Goal: Task Accomplishment & Management: Complete application form

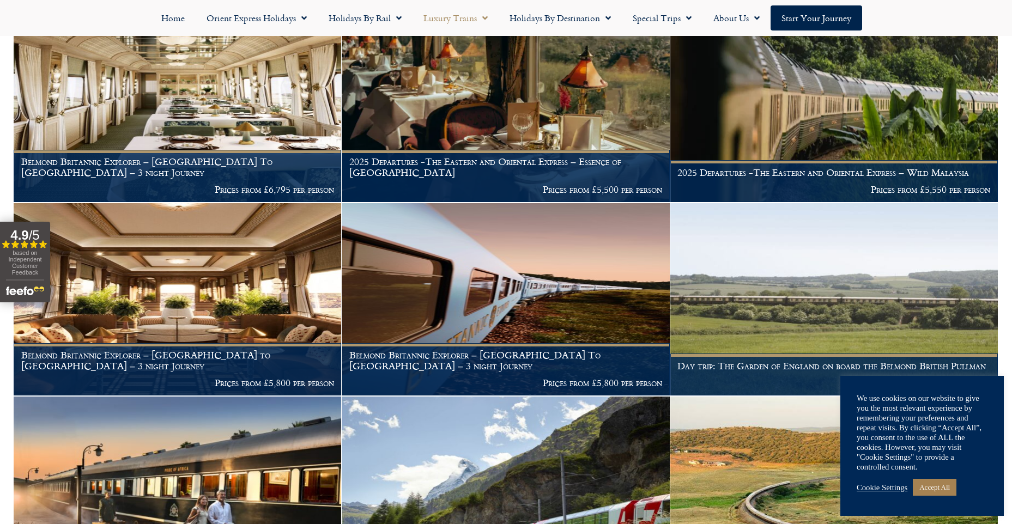
scroll to position [1035, 0]
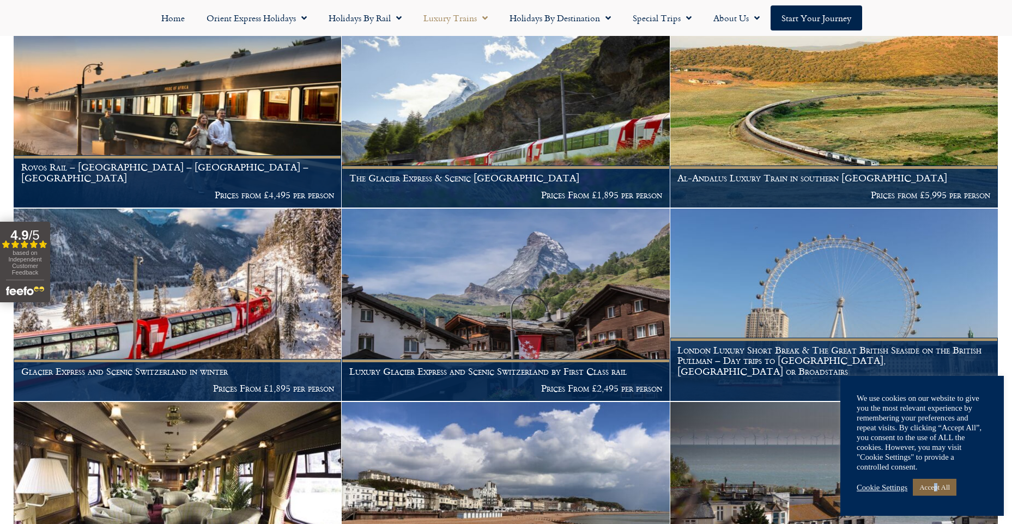
click at [940, 482] on link "Accept All" at bounding box center [935, 487] width 44 height 17
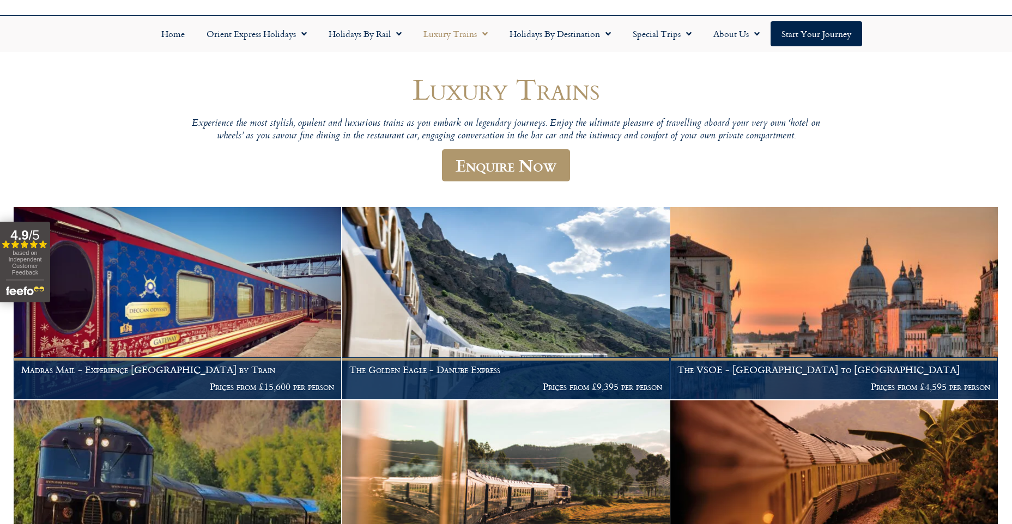
scroll to position [0, 0]
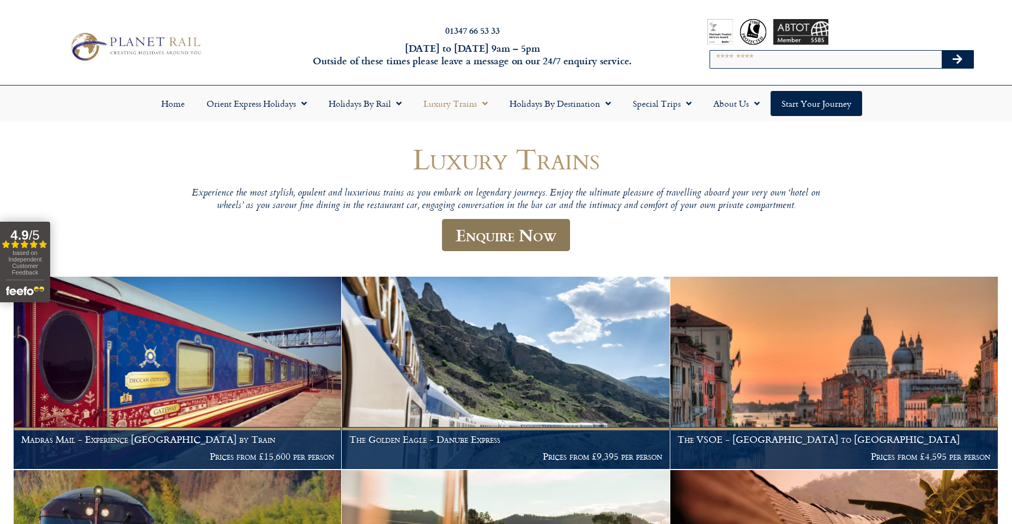
click at [483, 234] on link "Enquire Now" at bounding box center [506, 235] width 128 height 32
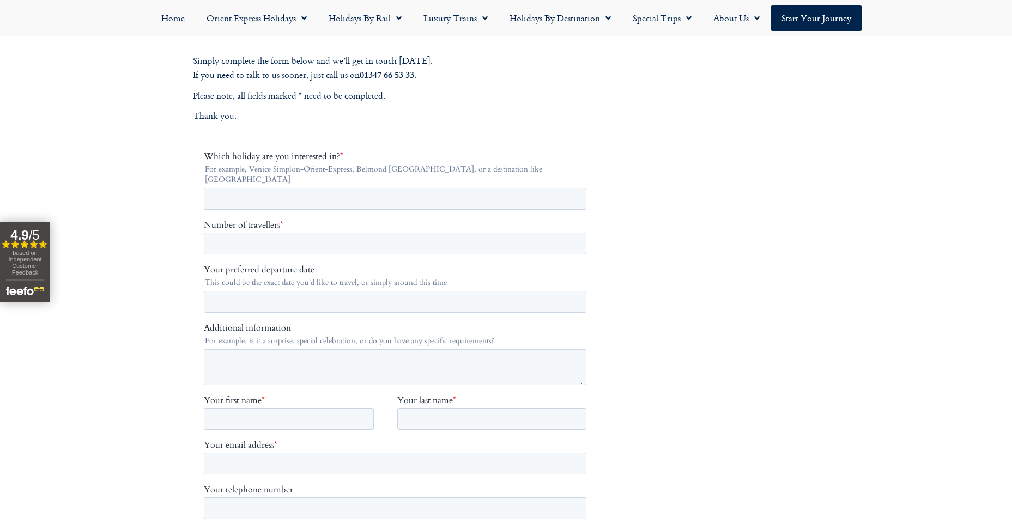
scroll to position [163, 0]
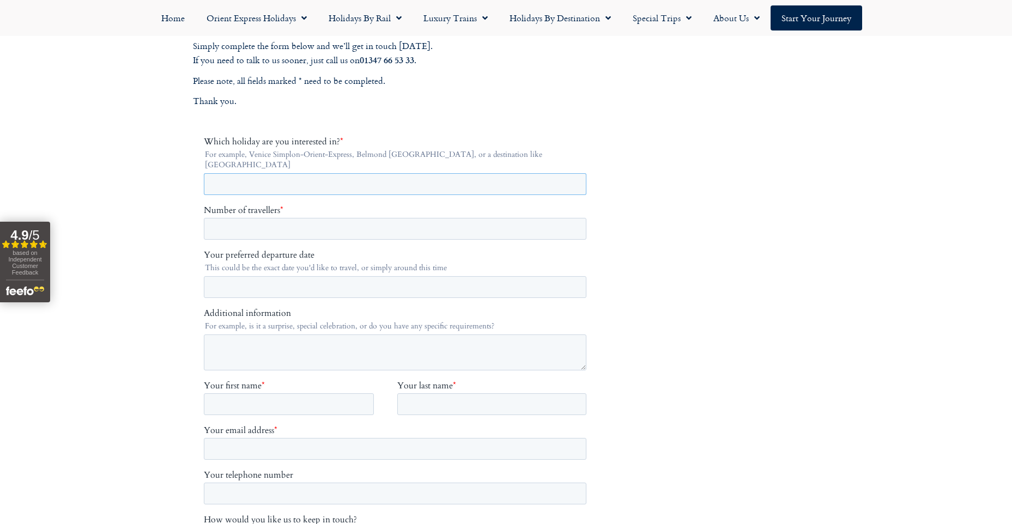
click at [278, 178] on input "Which holiday are you interested in? *" at bounding box center [394, 184] width 383 height 22
type input "**********"
click at [302, 218] on input "Number of travellers *" at bounding box center [394, 229] width 383 height 22
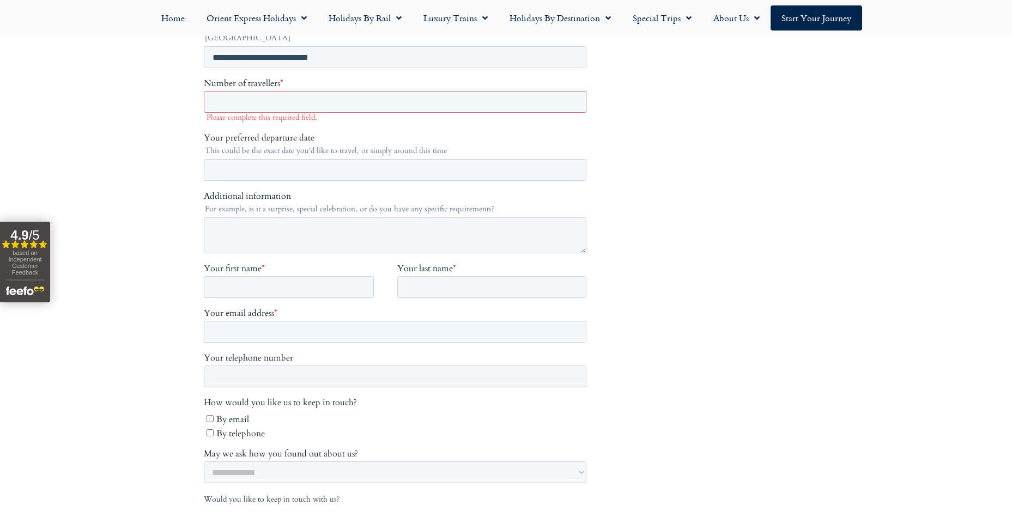
scroll to position [272, 0]
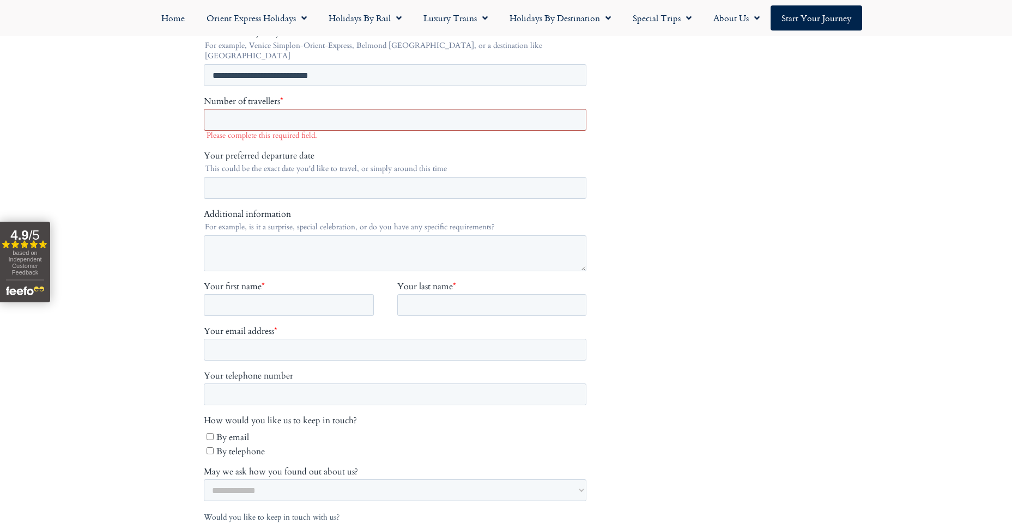
click at [307, 109] on input "Number of travellers *" at bounding box center [394, 120] width 383 height 22
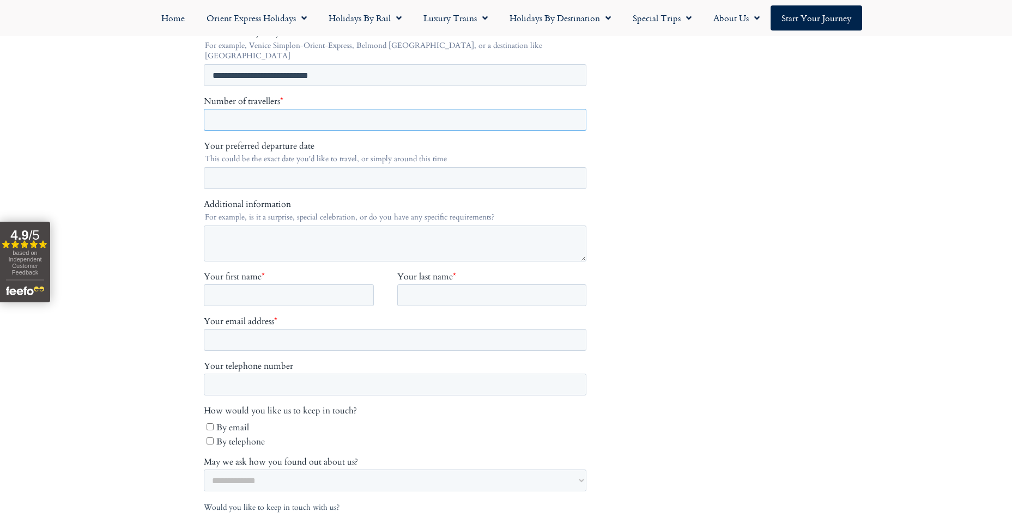
type input "*"
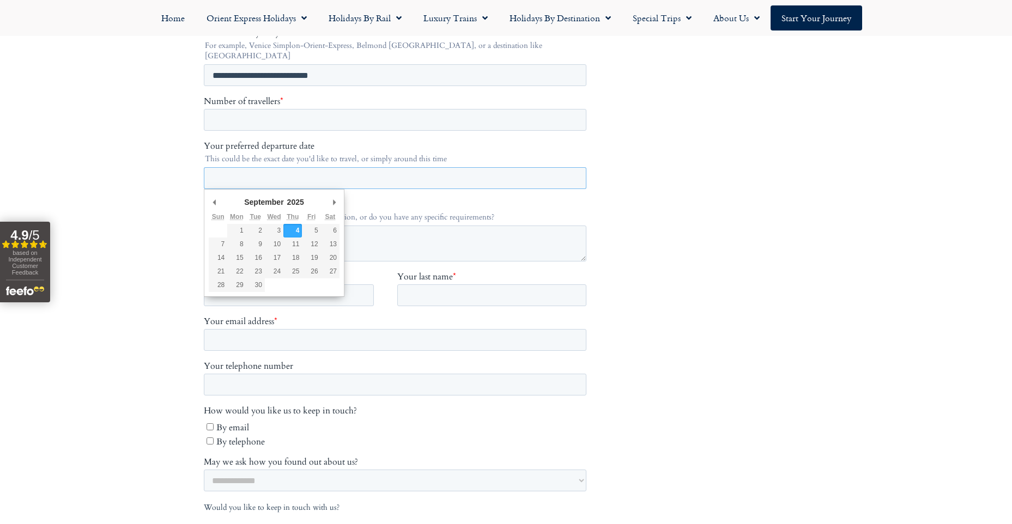
click at [317, 167] on input "Your preferred departure date" at bounding box center [394, 178] width 383 height 22
click at [405, 250] on textarea "Additional information" at bounding box center [394, 244] width 383 height 36
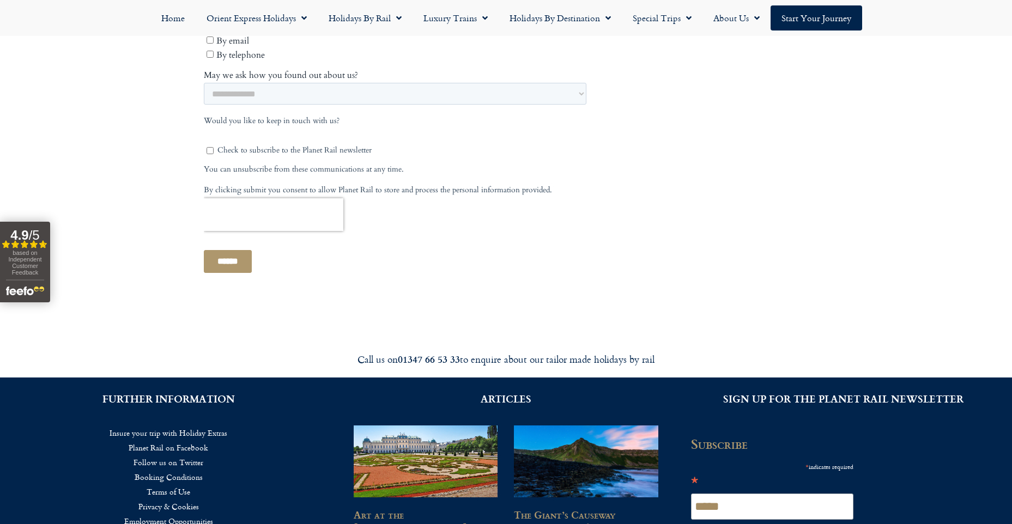
scroll to position [834, 0]
